Goal: Find contact information: Find contact information

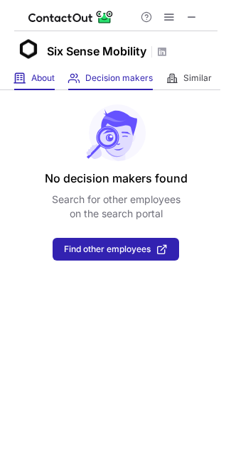
click at [43, 72] on span "About" at bounding box center [42, 77] width 23 height 11
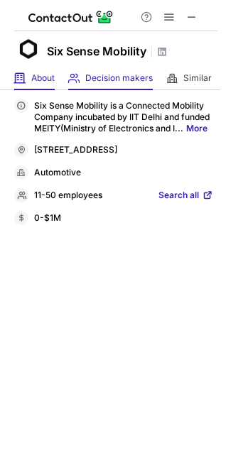
click at [98, 71] on div "Decision makers View Employees" at bounding box center [110, 78] width 84 height 23
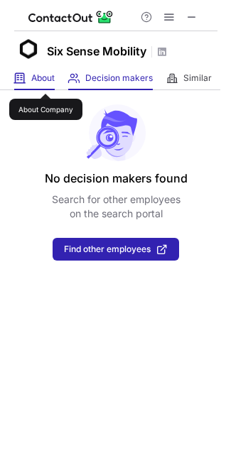
click at [43, 74] on span "About" at bounding box center [42, 77] width 23 height 11
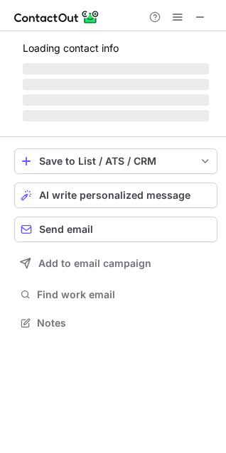
scroll to position [309, 226]
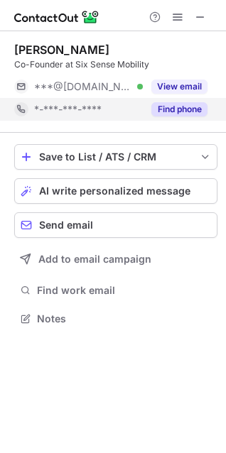
click at [171, 109] on button "Find phone" at bounding box center [179, 109] width 56 height 14
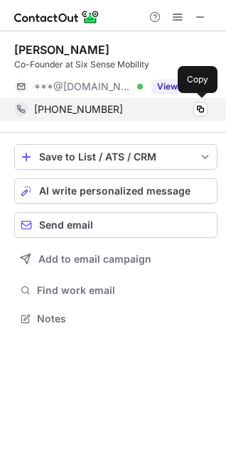
click at [197, 98] on div "[PHONE_NUMBER] Copy" at bounding box center [110, 109] width 193 height 23
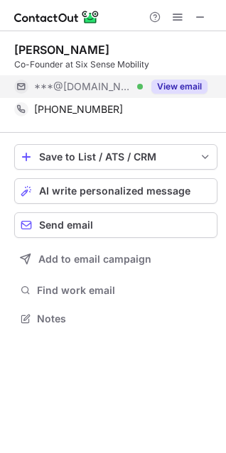
click at [176, 83] on button "View email" at bounding box center [179, 87] width 56 height 14
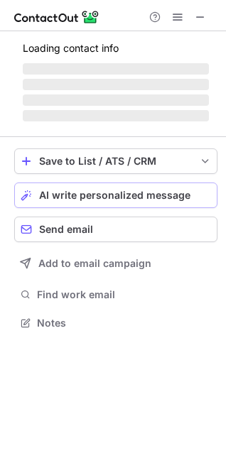
scroll to position [322, 226]
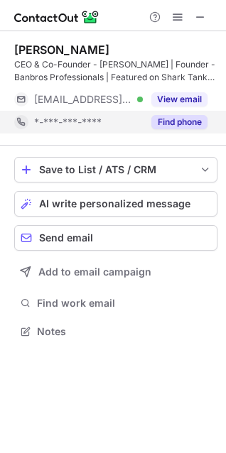
click at [182, 122] on button "Find phone" at bounding box center [179, 122] width 56 height 14
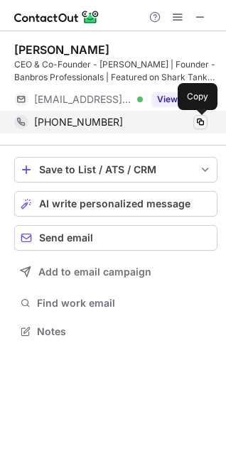
click at [197, 119] on span at bounding box center [200, 121] width 11 height 11
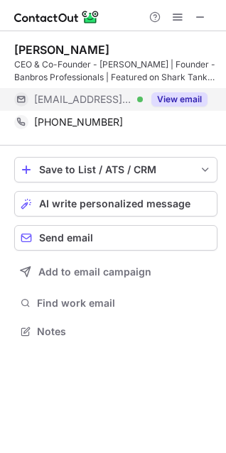
click at [166, 102] on button "View email" at bounding box center [179, 99] width 56 height 14
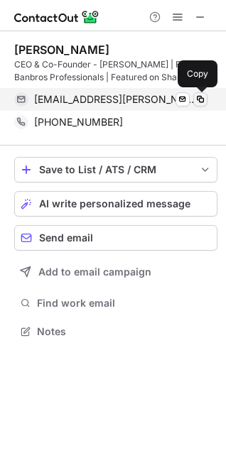
click at [198, 96] on span at bounding box center [200, 99] width 11 height 11
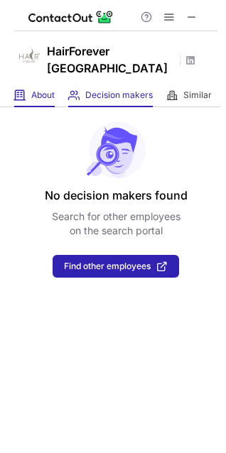
click at [52, 84] on div "About About Company" at bounding box center [34, 95] width 40 height 23
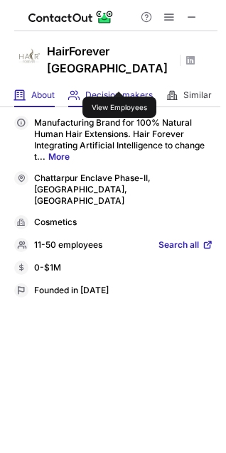
click at [119, 89] on span "Decision makers" at bounding box center [118, 94] width 67 height 11
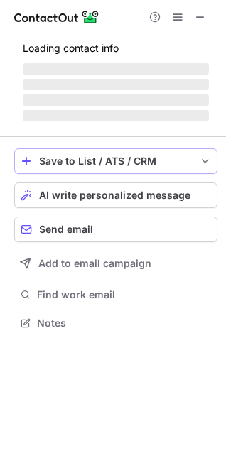
scroll to position [332, 226]
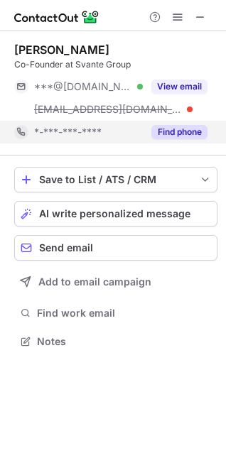
click at [173, 128] on button "Find phone" at bounding box center [179, 132] width 56 height 14
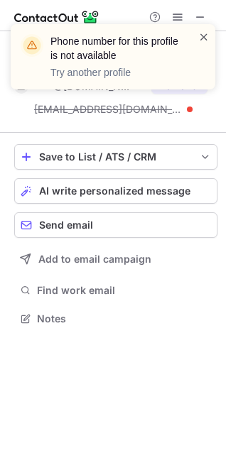
scroll to position [309, 226]
click at [202, 34] on span at bounding box center [203, 37] width 11 height 14
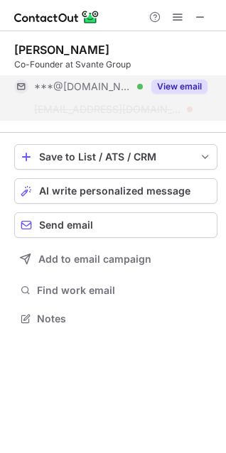
click at [179, 82] on button "View email" at bounding box center [179, 87] width 56 height 14
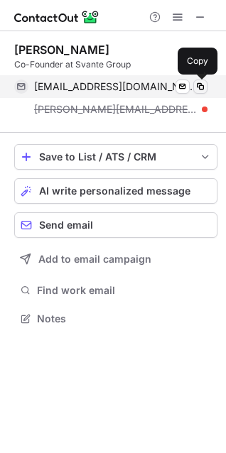
click at [195, 84] on span at bounding box center [200, 86] width 11 height 11
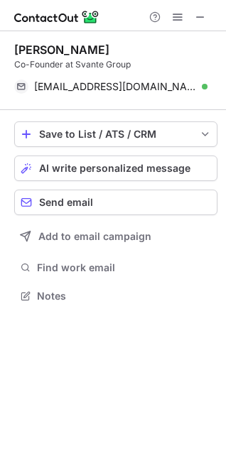
scroll to position [286, 226]
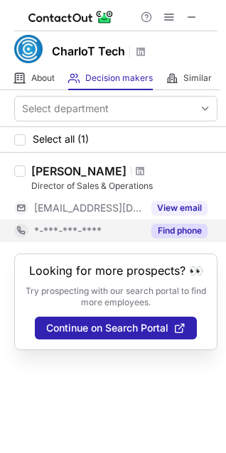
click at [178, 225] on button "Find phone" at bounding box center [179, 231] width 56 height 14
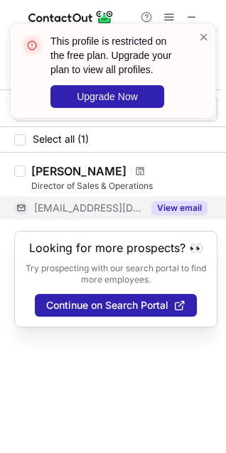
click at [181, 201] on button "View email" at bounding box center [179, 208] width 56 height 14
click at [182, 197] on div "View email" at bounding box center [175, 208] width 65 height 23
click at [202, 31] on span at bounding box center [203, 37] width 11 height 14
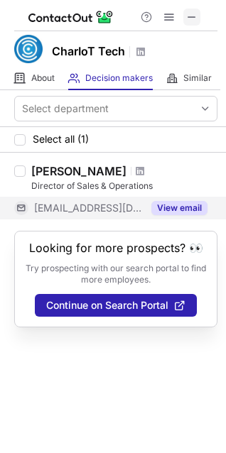
click at [191, 12] on span at bounding box center [191, 16] width 11 height 11
